Goal: Transaction & Acquisition: Purchase product/service

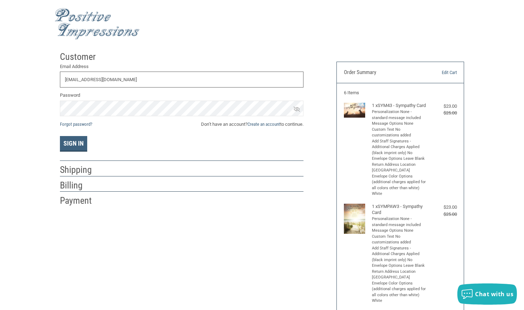
type input "[EMAIL_ADDRESS][DOMAIN_NAME]"
click at [266, 123] on link "Create an account" at bounding box center [264, 124] width 33 height 5
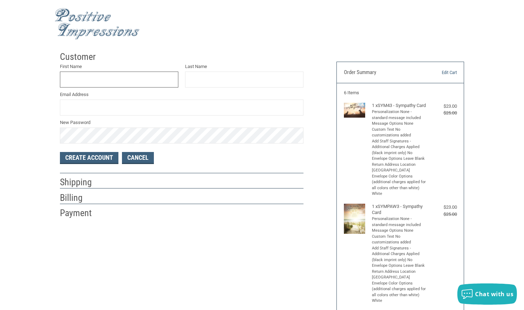
click at [87, 84] on input "First Name" at bounding box center [119, 80] width 119 height 16
type input "[GEOGRAPHIC_DATA]"
click at [198, 81] on input "Last Name" at bounding box center [244, 80] width 119 height 16
type input "VET CLINIC"
click at [106, 108] on input "Email Address" at bounding box center [182, 108] width 244 height 16
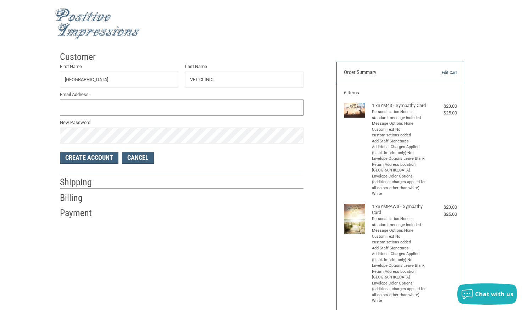
type input "[EMAIL_ADDRESS][DOMAIN_NAME]"
click at [90, 159] on button "Create Account" at bounding box center [89, 158] width 59 height 12
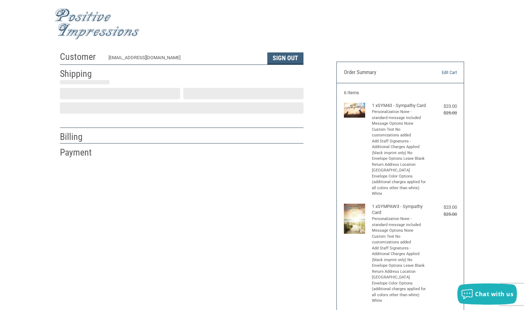
select select "US"
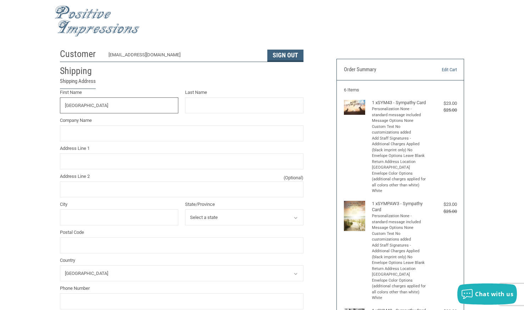
type input "[GEOGRAPHIC_DATA]"
click at [191, 108] on input "Last Name" at bounding box center [244, 106] width 119 height 16
type input "VET CLINIC"
click at [81, 135] on input "Company Name" at bounding box center [182, 134] width 244 height 16
type input "Rochester Veterinary Clinic"
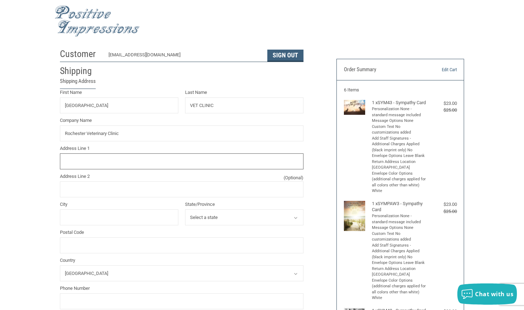
type input "[STREET_ADDRESS]"
type input "[GEOGRAPHIC_DATA]"
select select "NH"
type input "03839"
drag, startPoint x: 123, startPoint y: 165, endPoint x: 60, endPoint y: 161, distance: 63.7
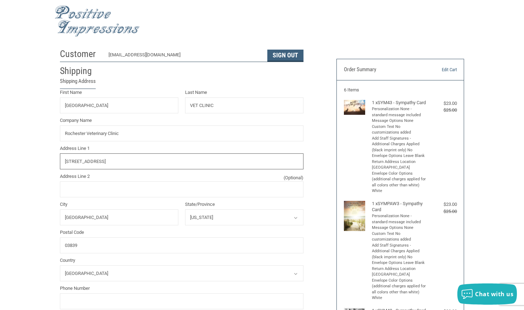
click at [60, 161] on input "[STREET_ADDRESS]" at bounding box center [182, 162] width 244 height 16
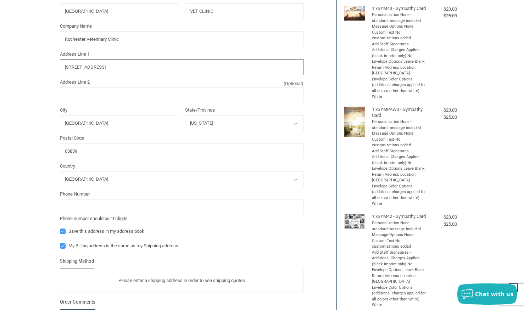
scroll to position [100, 0]
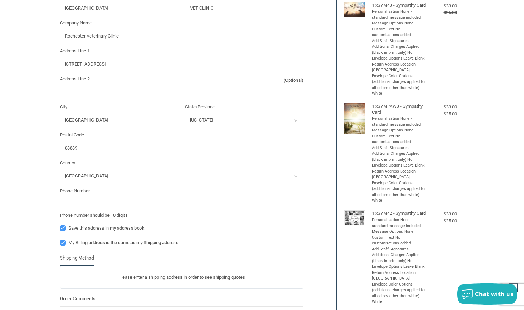
type input "[STREET_ADDRESS]"
click at [90, 205] on input "tel" at bounding box center [182, 204] width 244 height 16
type input "6033325893"
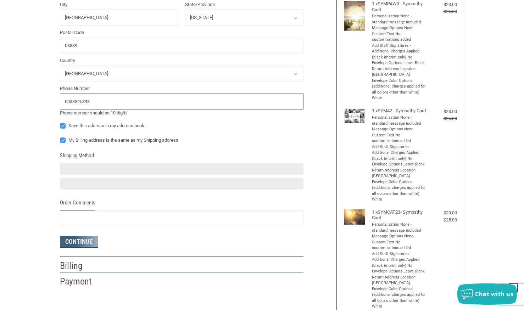
scroll to position [204, 0]
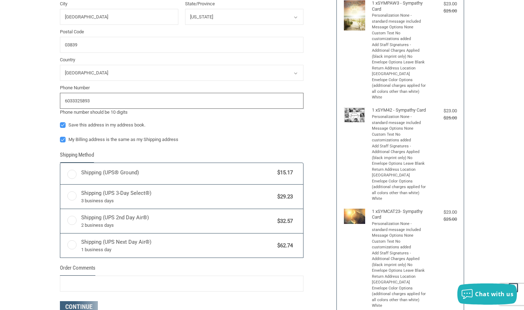
radio input "true"
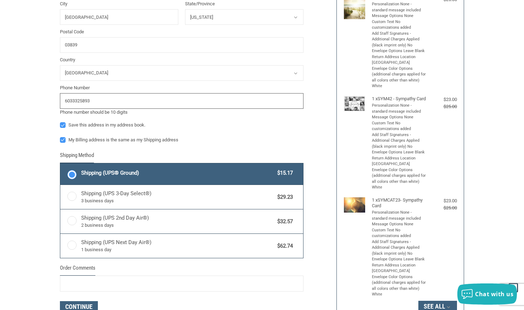
type input "6033325893"
click at [73, 174] on label "Shipping (UPS® Ground) $15.17" at bounding box center [181, 174] width 243 height 21
click at [61, 165] on input "Shipping (UPS® Ground) $15.17" at bounding box center [60, 164] width 0 height 0
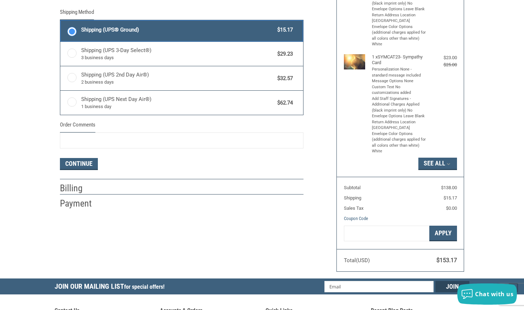
scroll to position [360, 0]
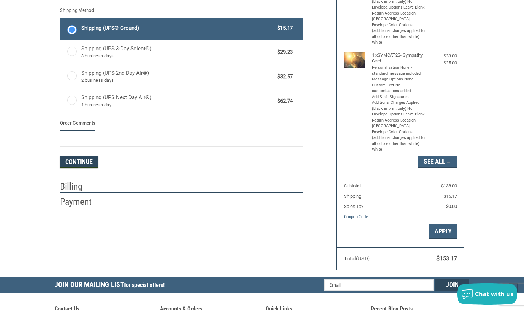
click at [80, 161] on button "Continue" at bounding box center [79, 162] width 38 height 12
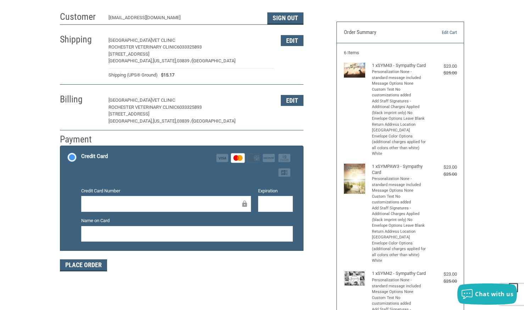
scroll to position [43, 0]
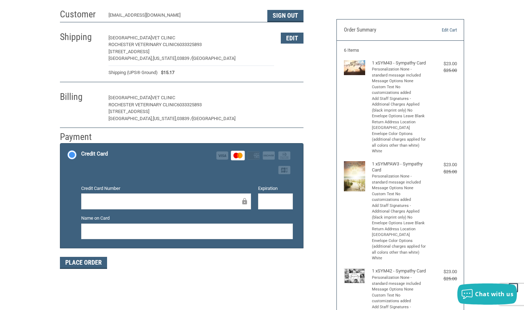
click at [295, 97] on button "Edit" at bounding box center [292, 98] width 23 height 11
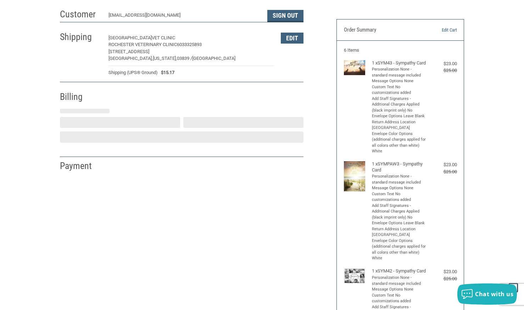
select select "NH"
select select "US"
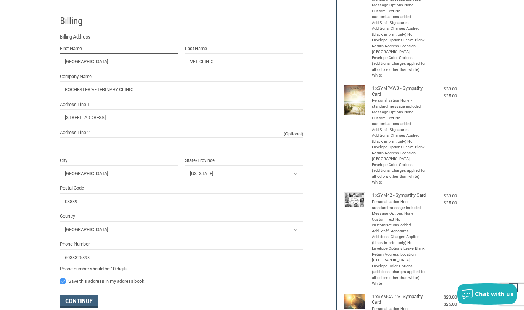
scroll to position [125, 0]
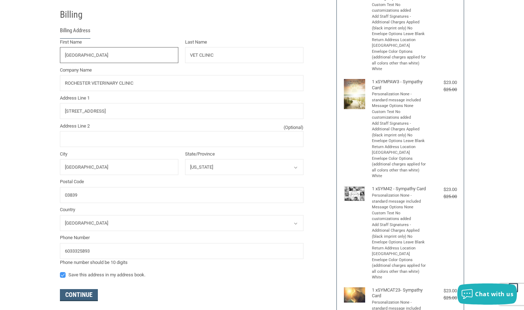
drag, startPoint x: 92, startPoint y: 57, endPoint x: 48, endPoint y: 56, distance: 44.0
click at [47, 57] on div "Customer [EMAIL_ADDRESS][DOMAIN_NAME] Sign Out Shipping [GEOGRAPHIC_DATA] VET C…" at bounding box center [262, 217] width 524 height 589
type input "[PERSON_NAME]"
drag, startPoint x: 218, startPoint y: 56, endPoint x: 174, endPoint y: 57, distance: 43.7
click at [175, 57] on div "First Name [PERSON_NAME] Last Name VET CLINIC Company Name ROCHESTER VETERINARY…" at bounding box center [181, 153] width 251 height 228
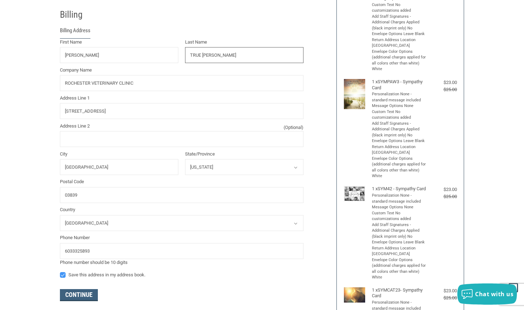
type input "TRUE [PERSON_NAME]"
click at [150, 82] on input "ROCHESTER VETERINARY CLINIC" at bounding box center [182, 83] width 244 height 16
click at [77, 116] on input "[STREET_ADDRESS]" at bounding box center [182, 111] width 244 height 16
drag, startPoint x: 114, startPoint y: 112, endPoint x: 55, endPoint y: 113, distance: 58.9
click at [55, 113] on div "Customer [EMAIL_ADDRESS][DOMAIN_NAME] Sign Out Shipping [GEOGRAPHIC_DATA] VET C…" at bounding box center [193, 124] width 277 height 403
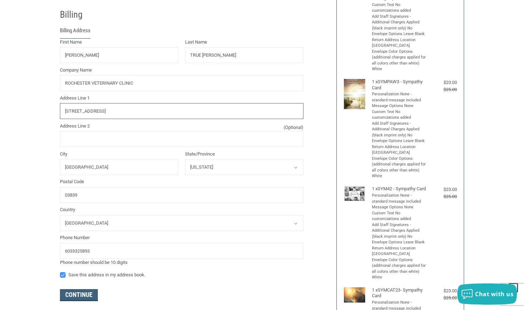
type input "[STREET_ADDRESS]"
drag, startPoint x: 97, startPoint y: 167, endPoint x: 39, endPoint y: 167, distance: 57.1
click at [39, 167] on div "Customer [EMAIL_ADDRESS][DOMAIN_NAME] Sign Out Shipping [GEOGRAPHIC_DATA] VET C…" at bounding box center [262, 217] width 524 height 589
type input "[GEOGRAPHIC_DATA]"
click at [82, 196] on input "03839" at bounding box center [182, 195] width 244 height 16
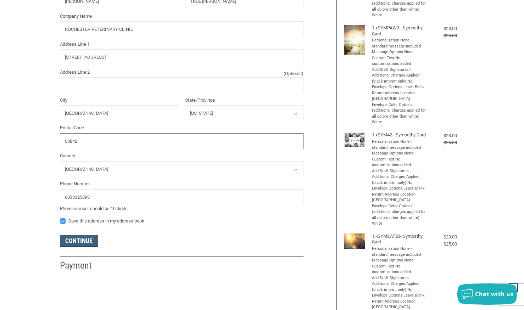
scroll to position [178, 0]
type input "03842"
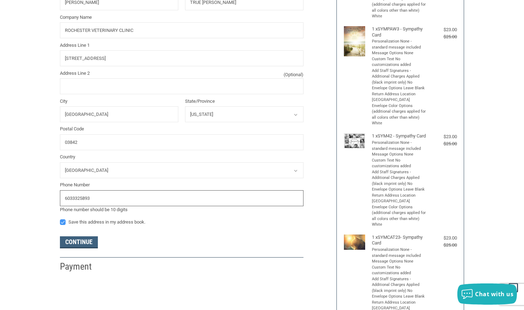
drag, startPoint x: 93, startPoint y: 200, endPoint x: 72, endPoint y: 199, distance: 20.6
click at [72, 199] on input "6033325893" at bounding box center [182, 199] width 244 height 16
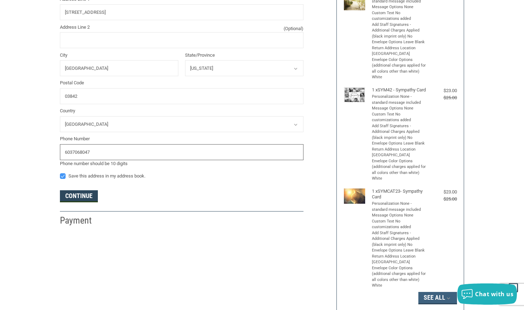
type input "6037068047"
click at [81, 199] on button "Continue" at bounding box center [79, 197] width 38 height 12
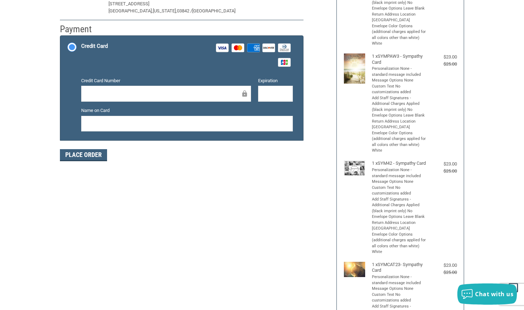
scroll to position [152, 0]
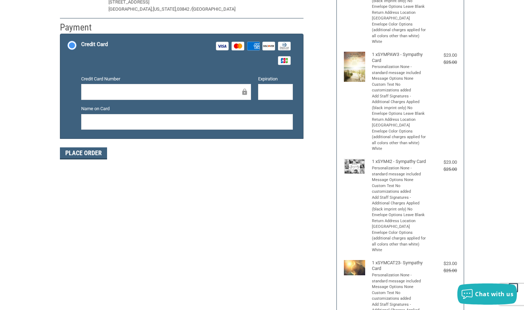
click at [101, 96] on div at bounding box center [166, 92] width 170 height 16
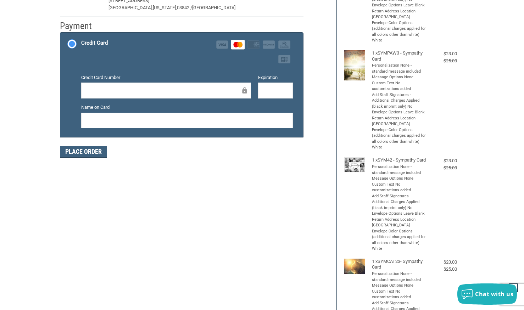
click at [132, 127] on div at bounding box center [187, 121] width 212 height 16
click at [93, 153] on button "Place Order" at bounding box center [83, 152] width 47 height 12
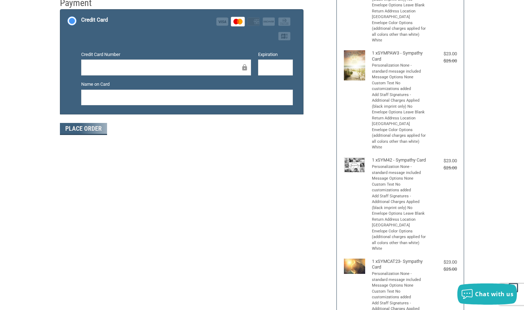
scroll to position [98, 0]
